Goal: Information Seeking & Learning: Learn about a topic

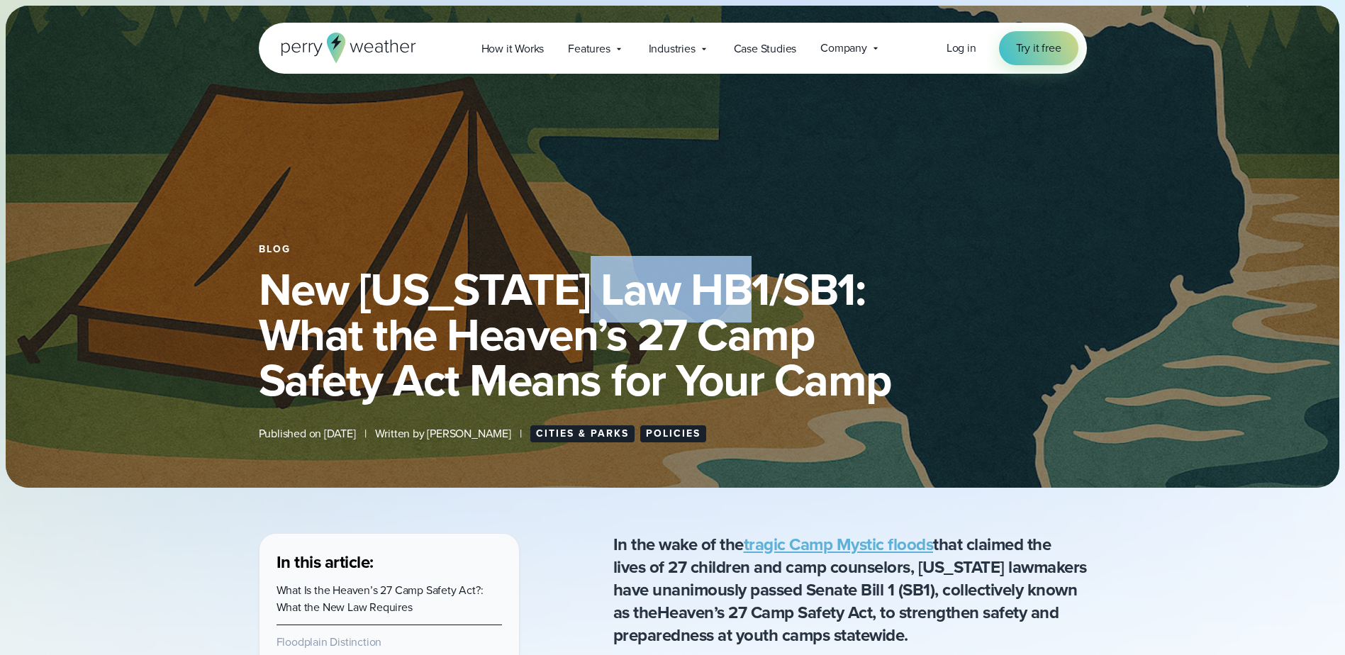
drag, startPoint x: 583, startPoint y: 281, endPoint x: 733, endPoint y: 291, distance: 150.6
click at [733, 291] on h1 "New [US_STATE] Law HB1/SB1: What the Heaven’s 27 Camp Safety Act Means for Your…" at bounding box center [673, 335] width 828 height 136
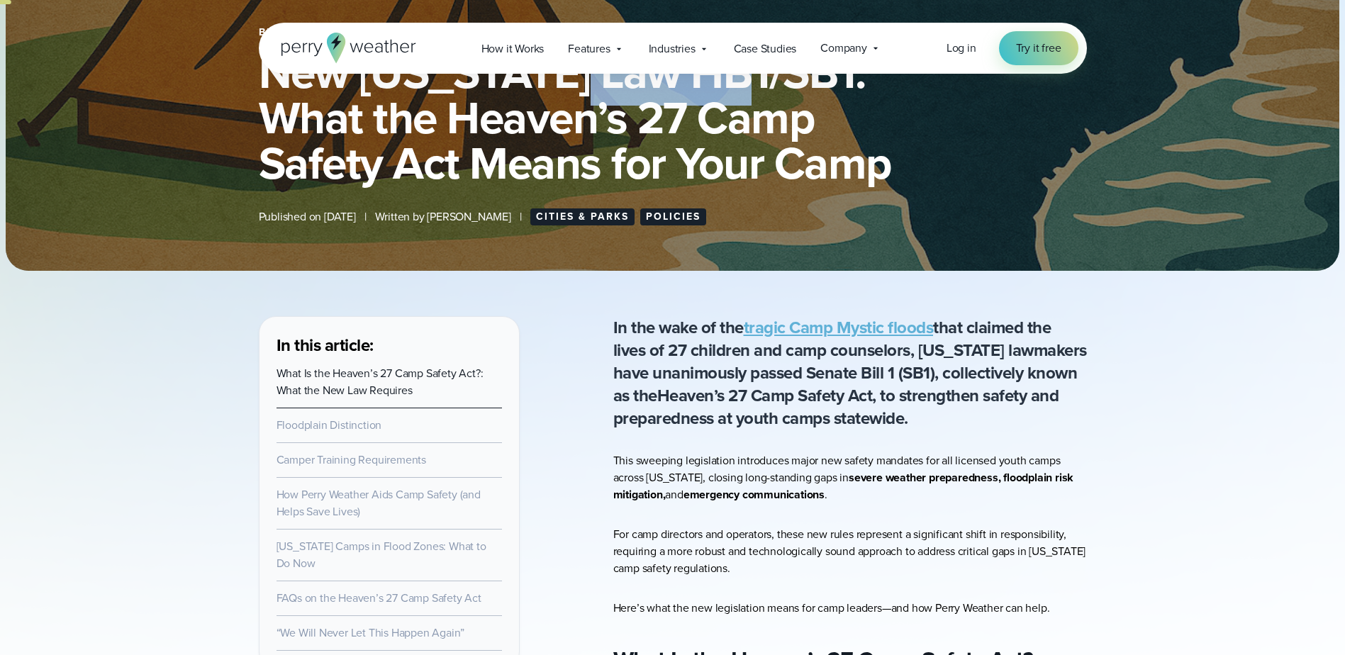
scroll to position [425, 0]
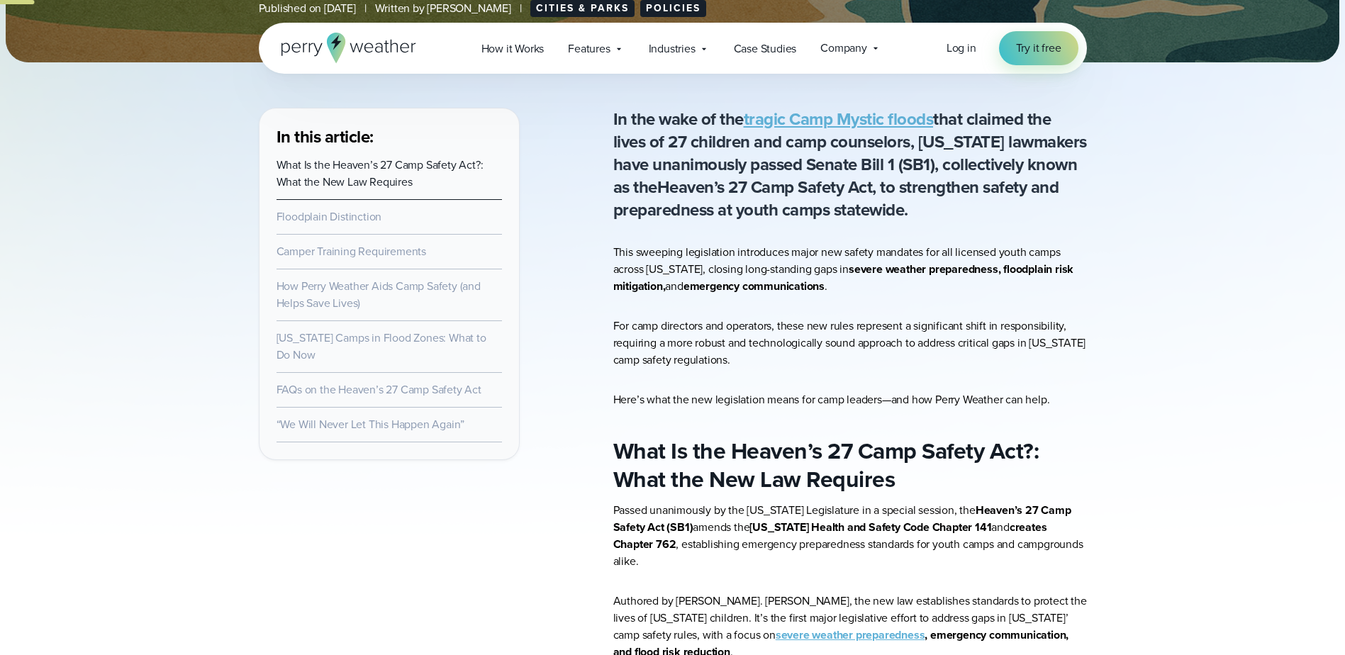
click at [771, 164] on p "In the wake of the tragic Camp Mystic floods that claimed the lives of 27 child…" at bounding box center [850, 164] width 474 height 113
drag, startPoint x: 647, startPoint y: 185, endPoint x: 863, endPoint y: 182, distance: 216.2
click at [863, 182] on p "In the wake of the tragic Camp Mystic floods that claimed the lives of 27 child…" at bounding box center [850, 164] width 474 height 113
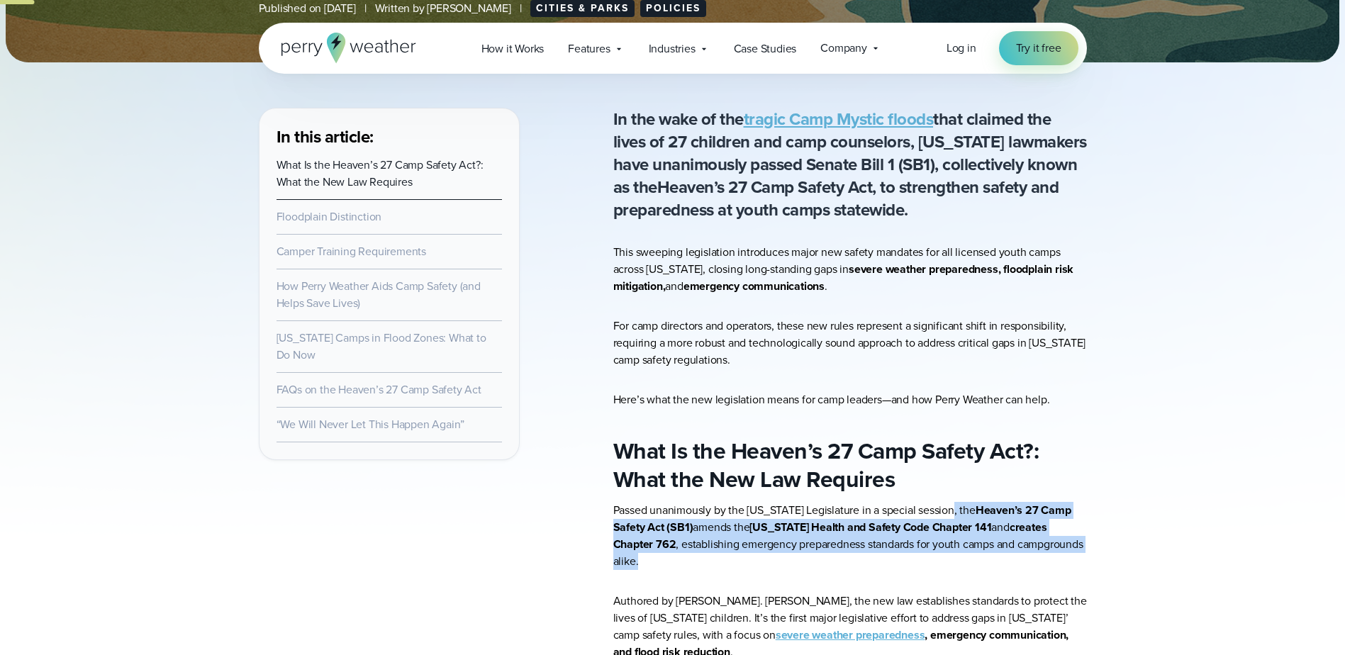
drag, startPoint x: 1095, startPoint y: 551, endPoint x: 948, endPoint y: 504, distance: 154.7
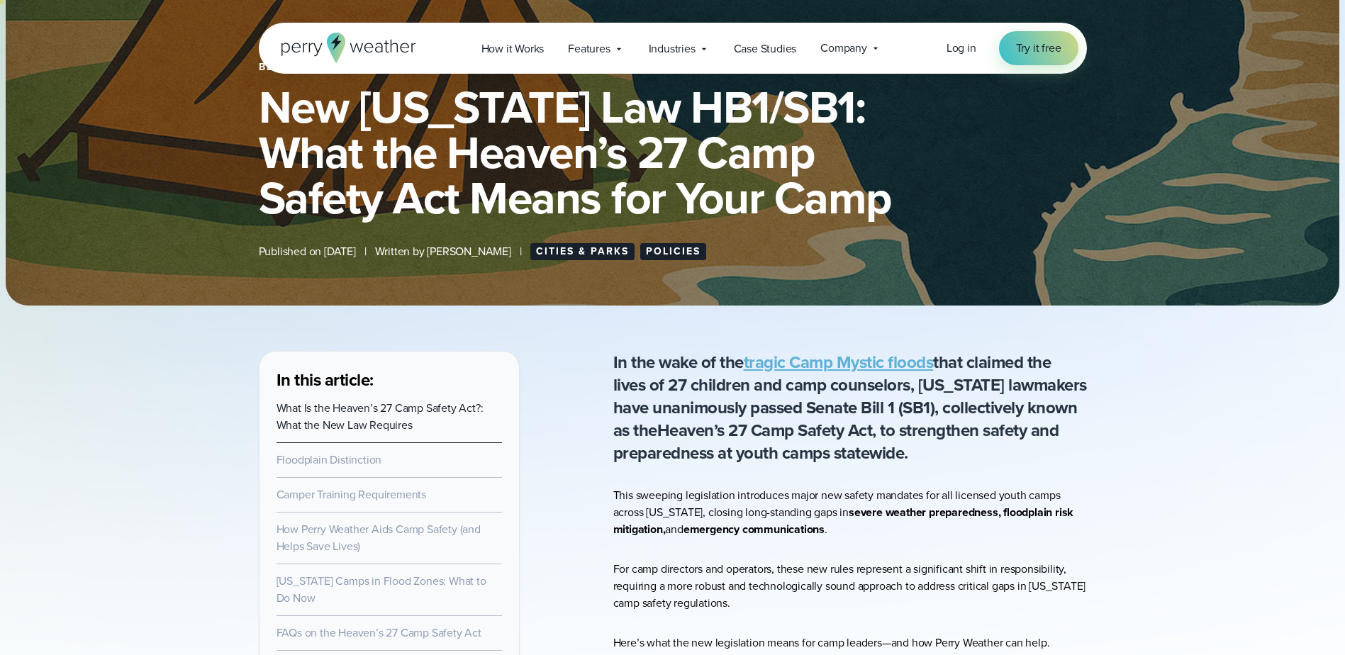
scroll to position [0, 0]
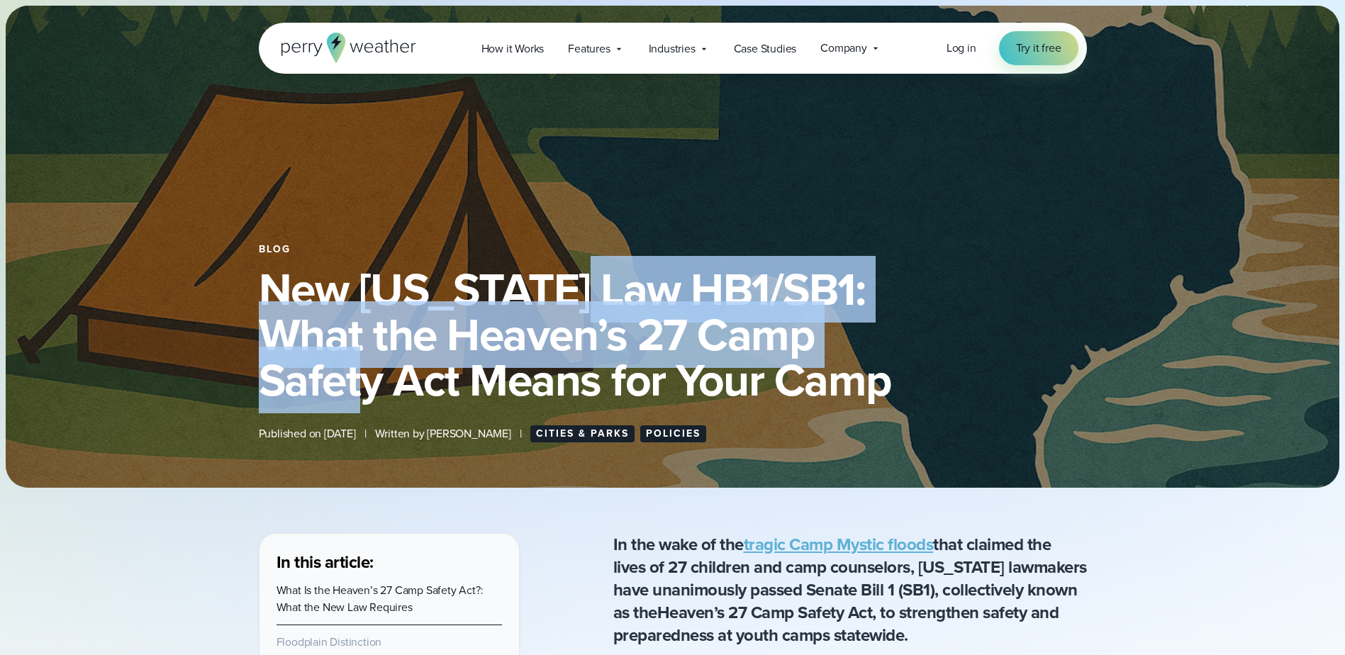
drag, startPoint x: 595, startPoint y: 282, endPoint x: 319, endPoint y: 384, distance: 294.5
click at [319, 384] on h1 "New [US_STATE] Law HB1/SB1: What the Heaven’s 27 Camp Safety Act Means for Your…" at bounding box center [673, 335] width 828 height 136
copy h1 "HB1/SB1: What the Heaven’s 27 Camp Safety Act"
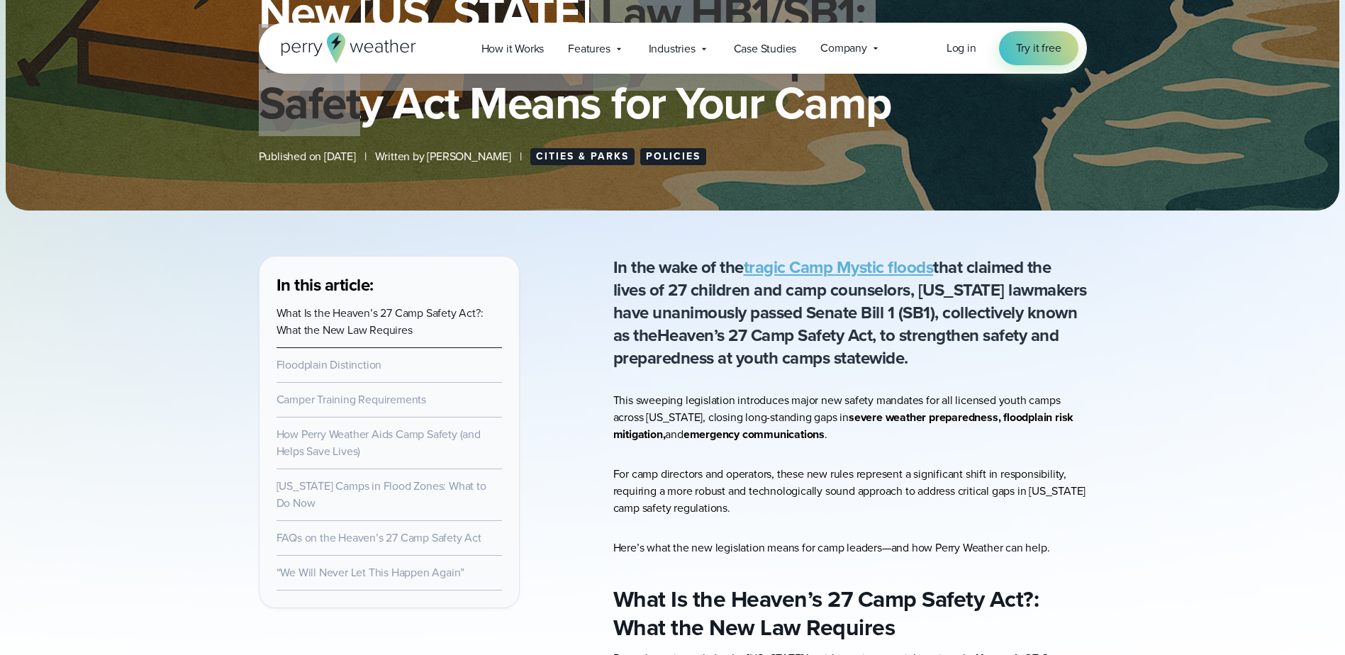
scroll to position [284, 0]
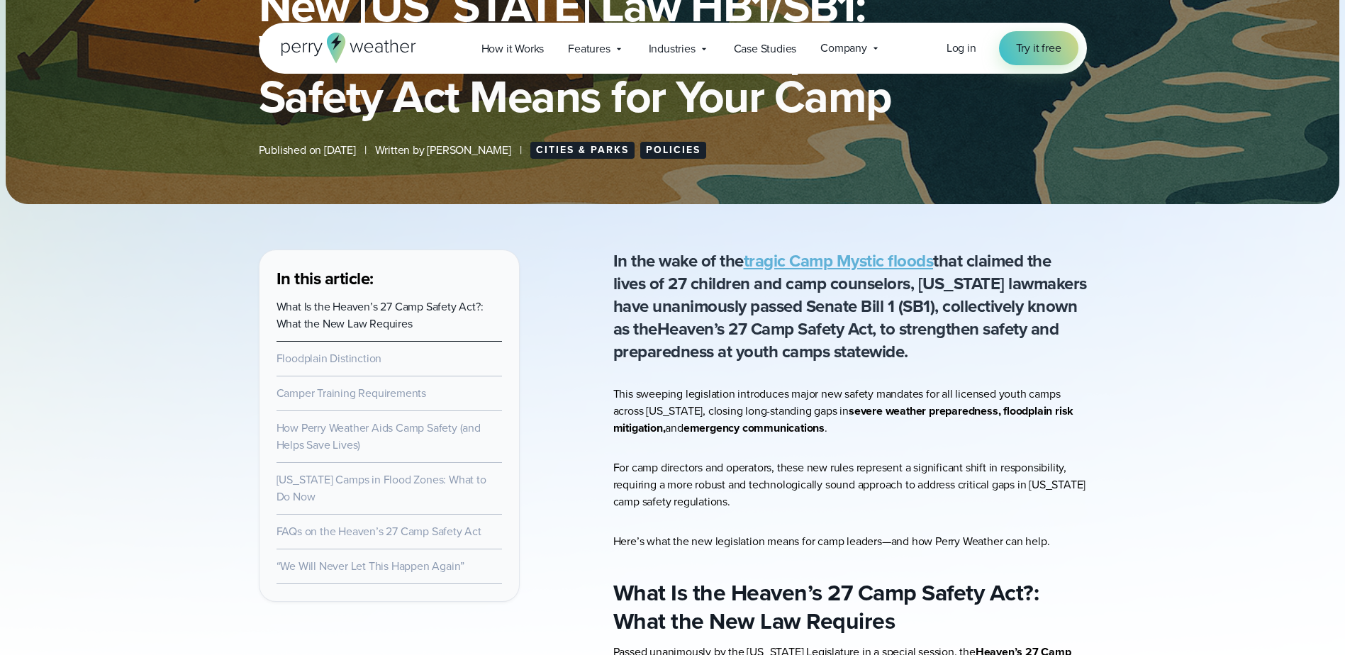
click at [761, 355] on p "In the wake of the tragic Camp Mystic floods that claimed the lives of 27 child…" at bounding box center [850, 306] width 474 height 113
click at [766, 397] on p "This sweeping legislation introduces major new safety mandates for all licensed…" at bounding box center [850, 411] width 474 height 51
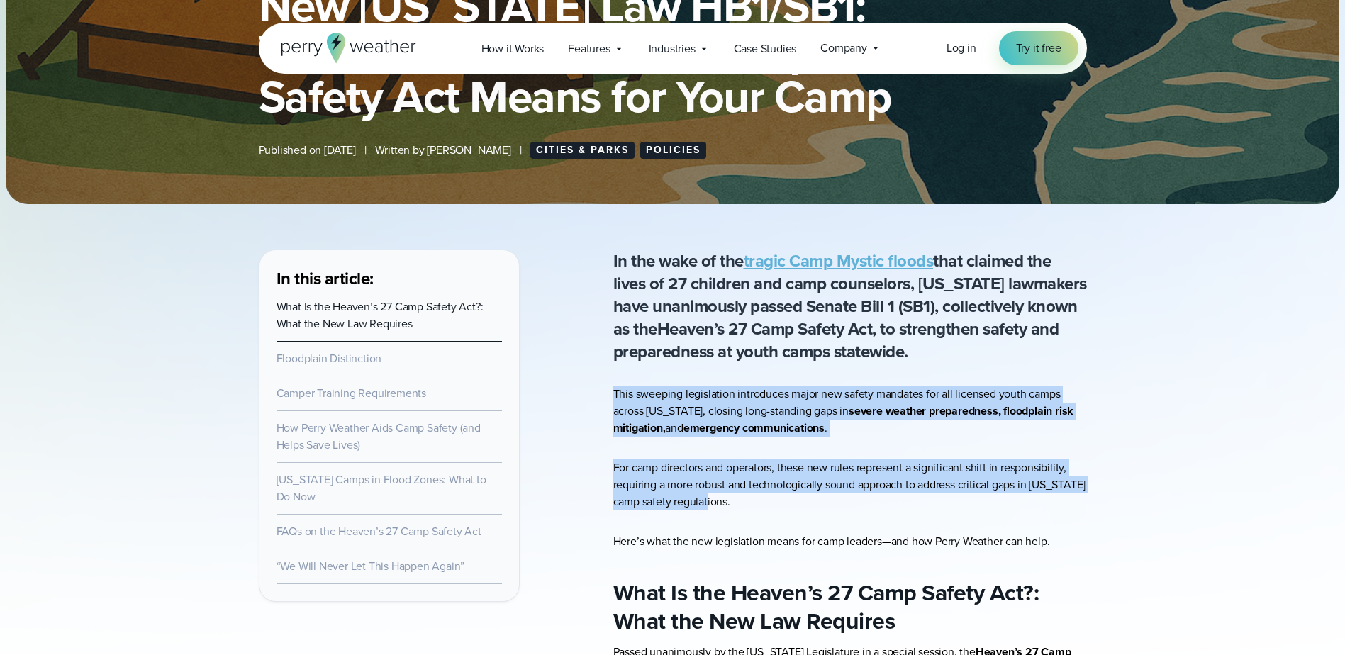
drag, startPoint x: 611, startPoint y: 388, endPoint x: 852, endPoint y: 507, distance: 268.8
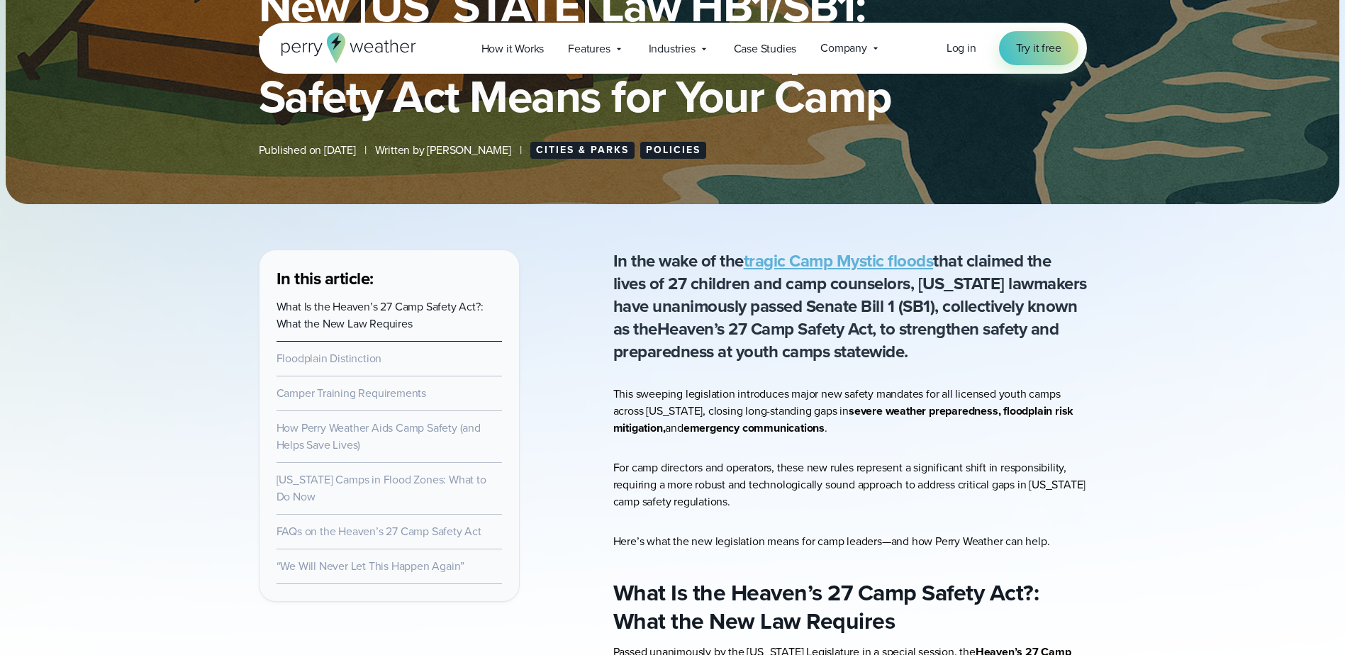
drag, startPoint x: 852, startPoint y: 507, endPoint x: 787, endPoint y: 522, distance: 66.9
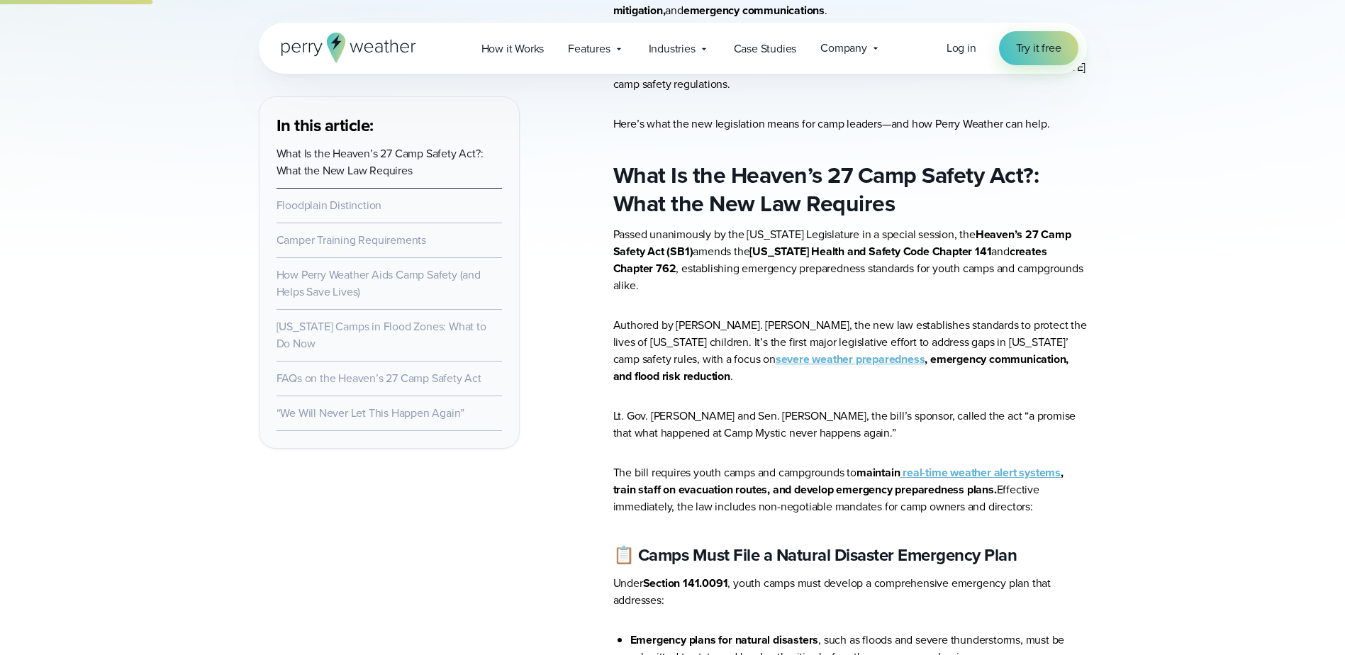
scroll to position [709, 0]
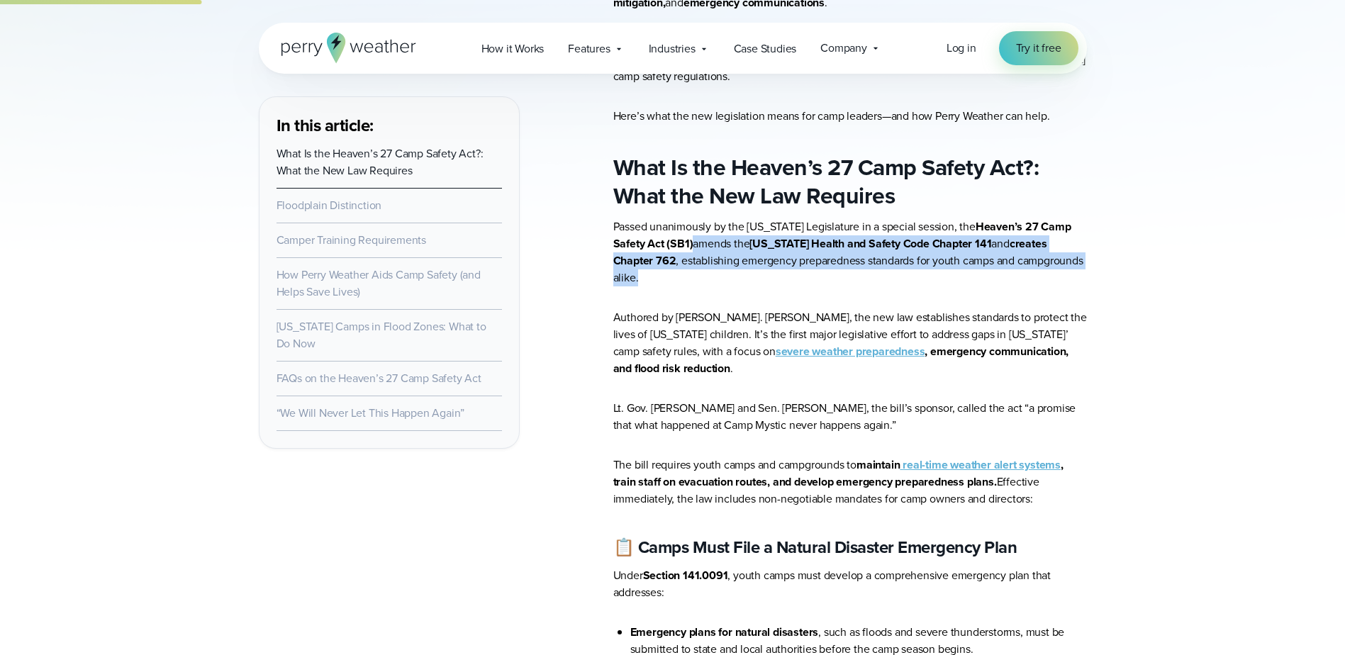
drag, startPoint x: 659, startPoint y: 244, endPoint x: 1041, endPoint y: 265, distance: 383.4
click at [1043, 266] on p "Passed unanimously by the [US_STATE] Legislature in a special session, the Heav…" at bounding box center [850, 252] width 474 height 68
click at [679, 264] on p "Passed unanimously by the [US_STATE] Legislature in a special session, the Heav…" at bounding box center [850, 252] width 474 height 68
drag, startPoint x: 658, startPoint y: 246, endPoint x: 1095, endPoint y: 246, distance: 437.4
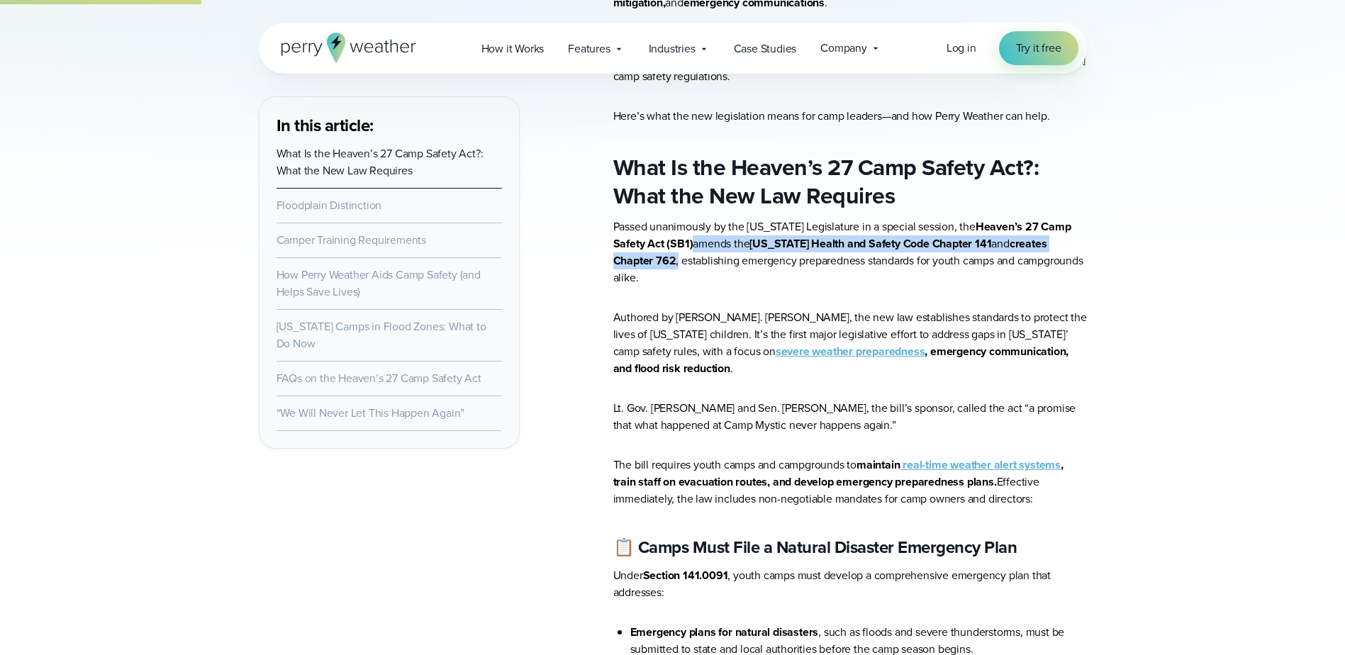
copy p "amends the [US_STATE] Health and Safety Code Chapter 141 and creates Chapter 76…"
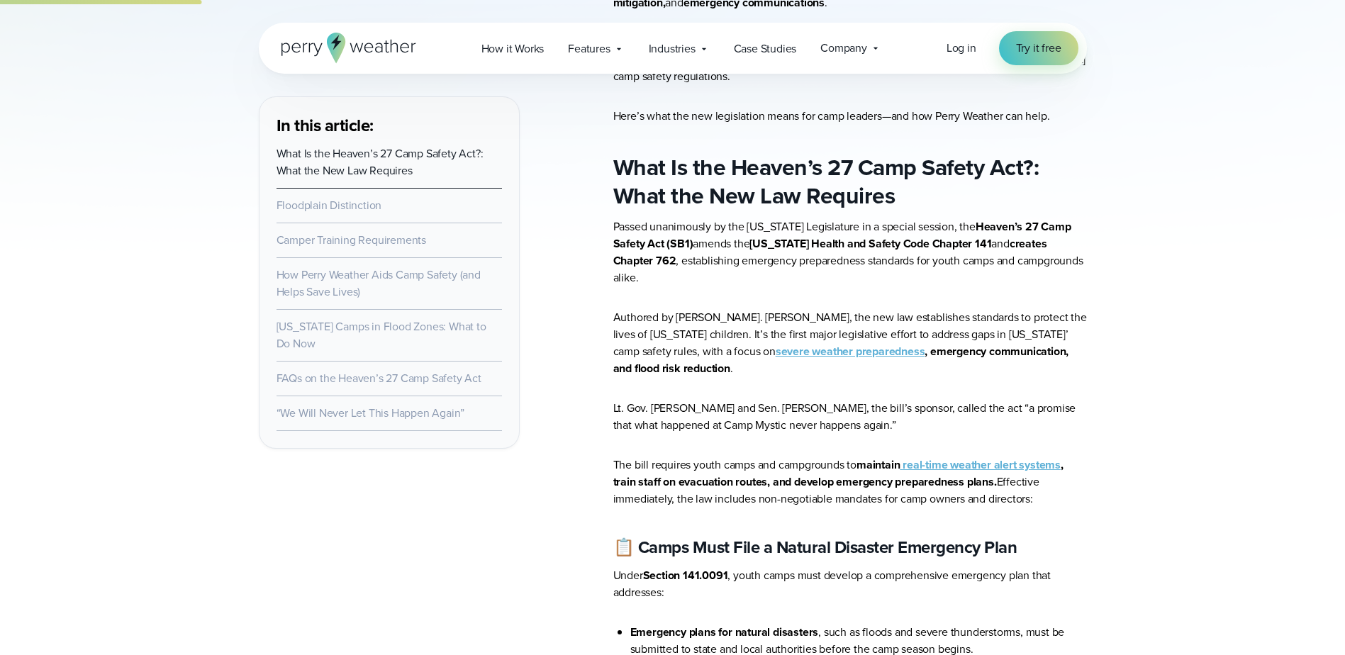
click at [613, 262] on p "Passed unanimously by the [US_STATE] Legislature in a special session, the Heav…" at bounding box center [850, 252] width 474 height 68
drag, startPoint x: 608, startPoint y: 263, endPoint x: 1017, endPoint y: 263, distance: 409.0
copy p "establishing emergency preparedness standards for youth camps and campgrounds"
